Goal: Find specific page/section: Find specific page/section

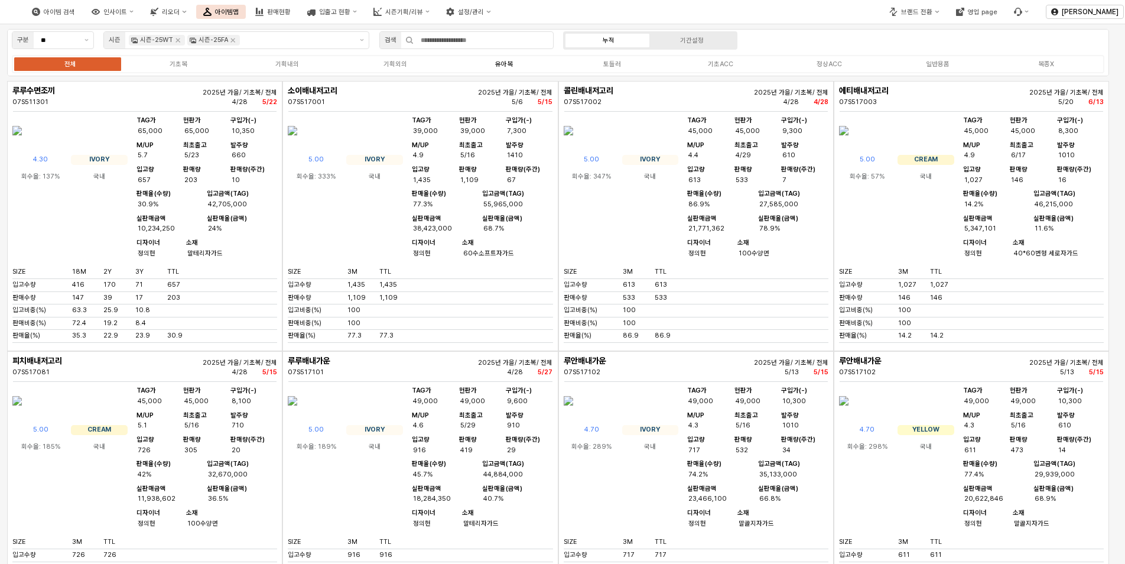
click at [502, 62] on div "유아복" at bounding box center [504, 64] width 18 height 8
click at [298, 7] on button "판매현황" at bounding box center [273, 12] width 50 height 14
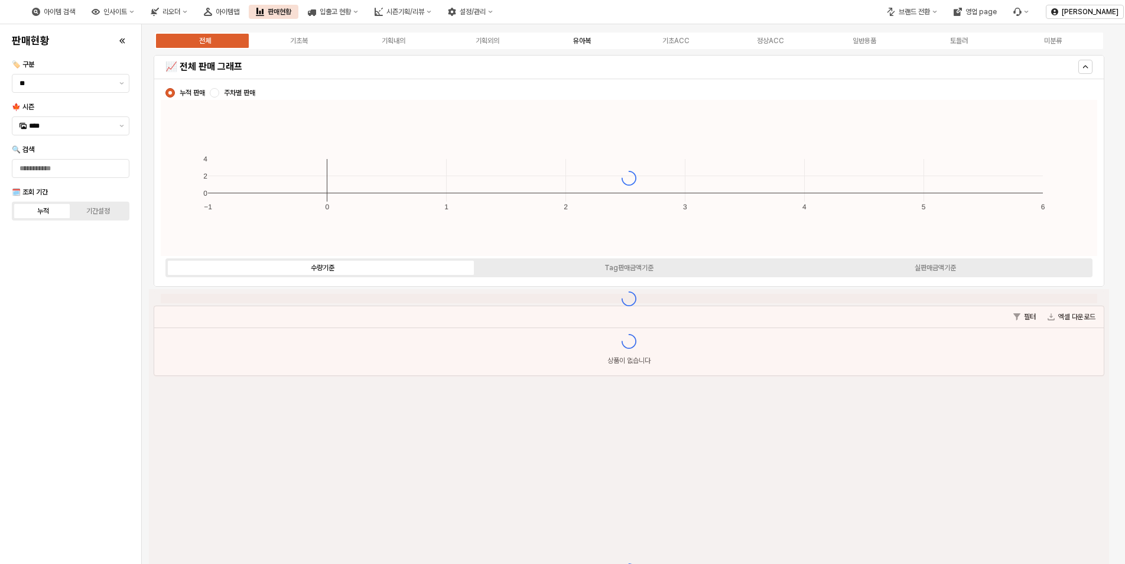
click at [573, 40] on div "유아복" at bounding box center [582, 41] width 18 height 8
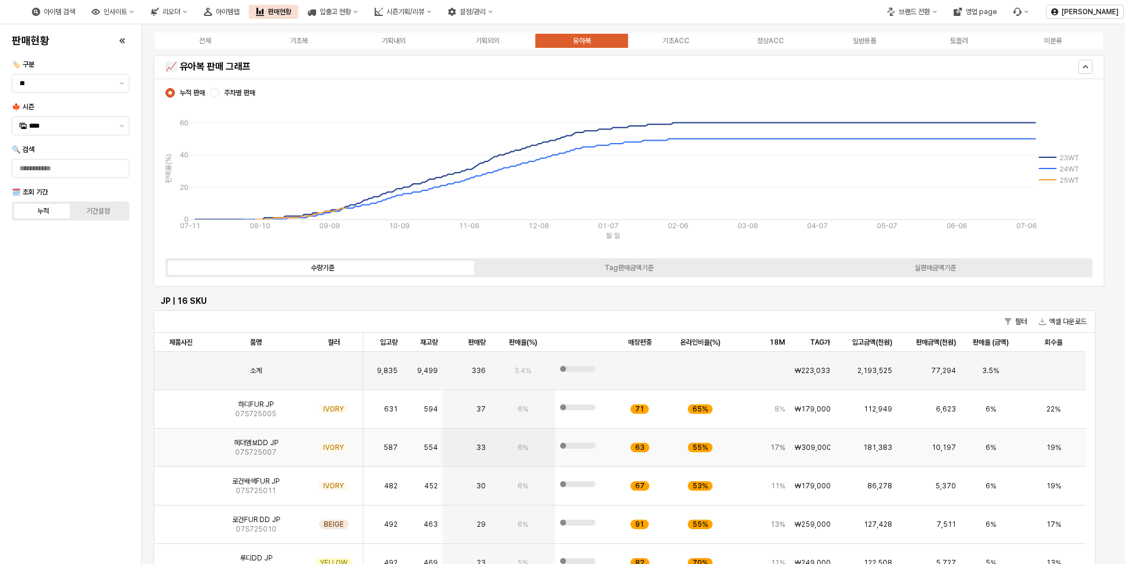
click at [181, 443] on img "App Frame" at bounding box center [181, 443] width 0 height 0
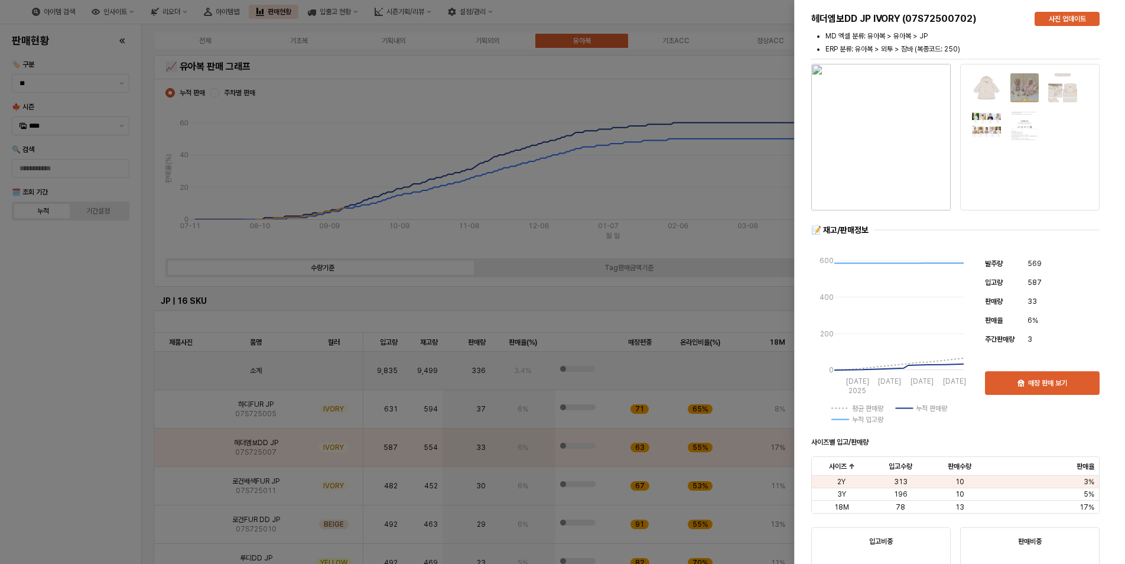
click at [78, 382] on div at bounding box center [562, 282] width 1125 height 564
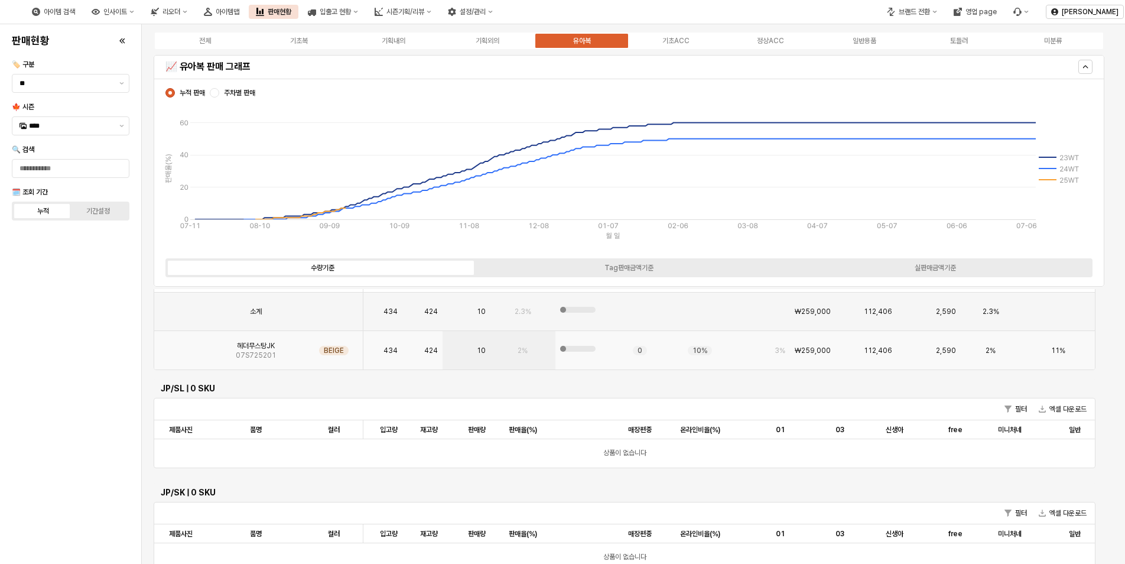
scroll to position [827, 0]
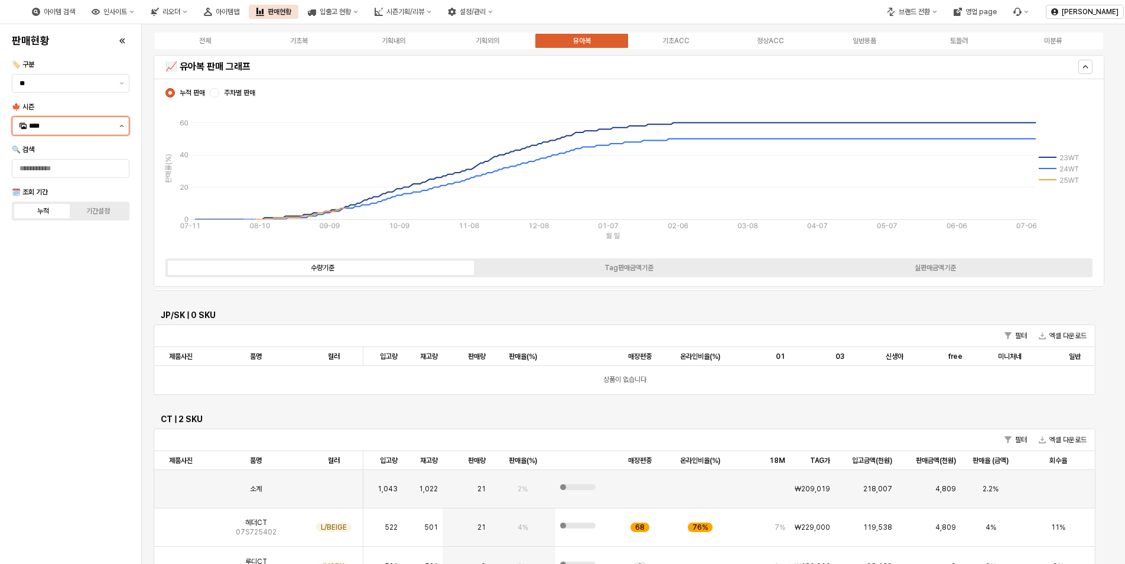
click at [119, 126] on button "제안 사항 표시" at bounding box center [122, 126] width 14 height 18
click at [51, 243] on div "25FA" at bounding box center [70, 250] width 116 height 19
type input "****"
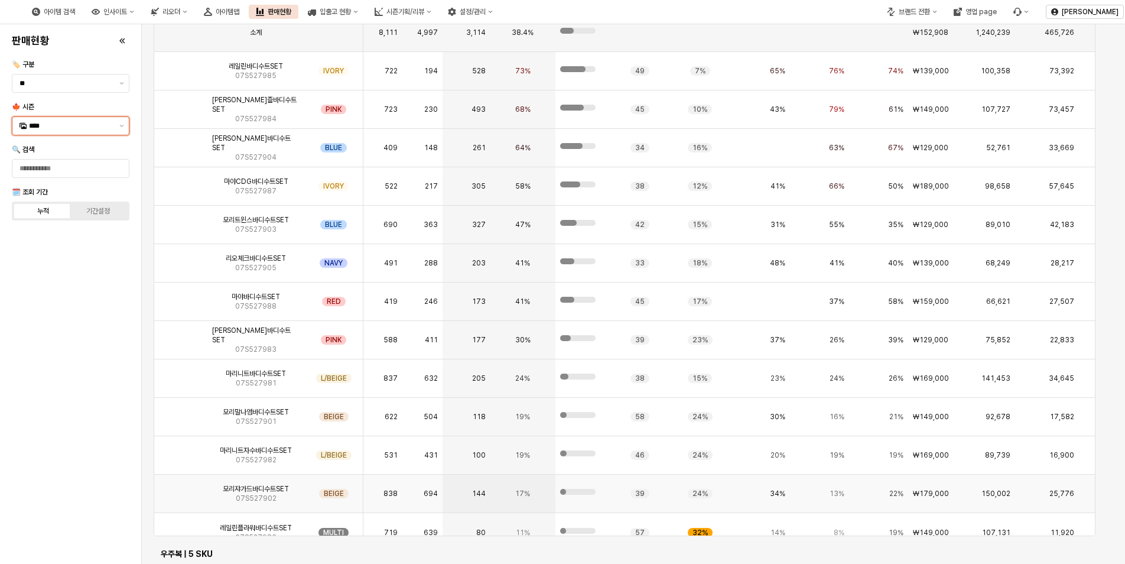
scroll to position [1938, 0]
